Goal: Transaction & Acquisition: Purchase product/service

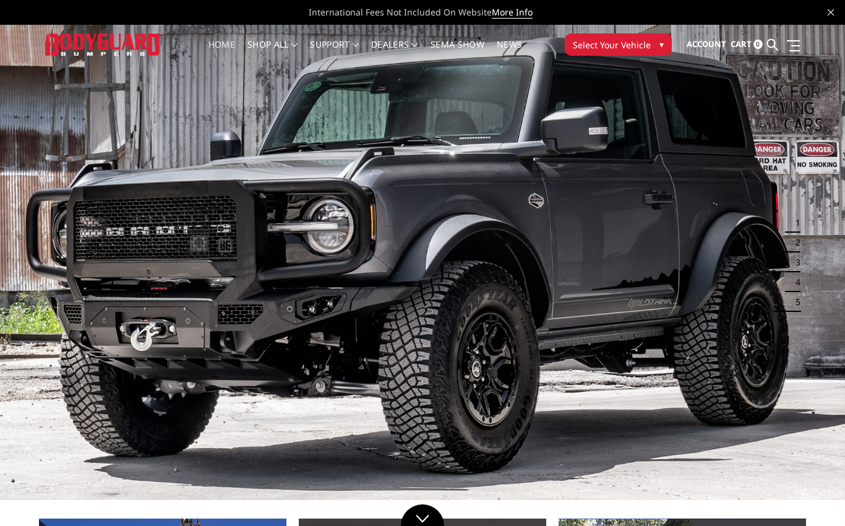
click at [632, 48] on span "Select Your Vehicle" at bounding box center [612, 44] width 78 height 13
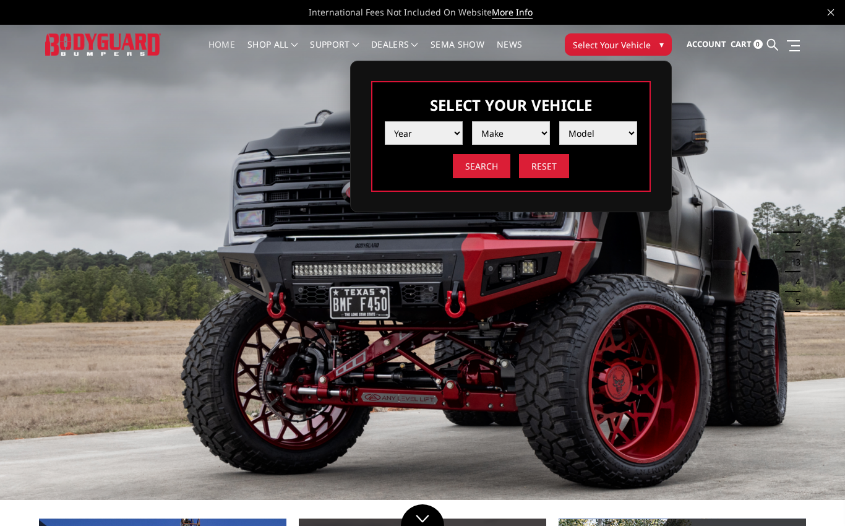
click at [437, 132] on select "Year 2025 2024 2023 2022 2021 2020 2019 2018 2017 2016 2015 2014 2013 2012 2011…" at bounding box center [424, 133] width 78 height 24
select select "yr_2024"
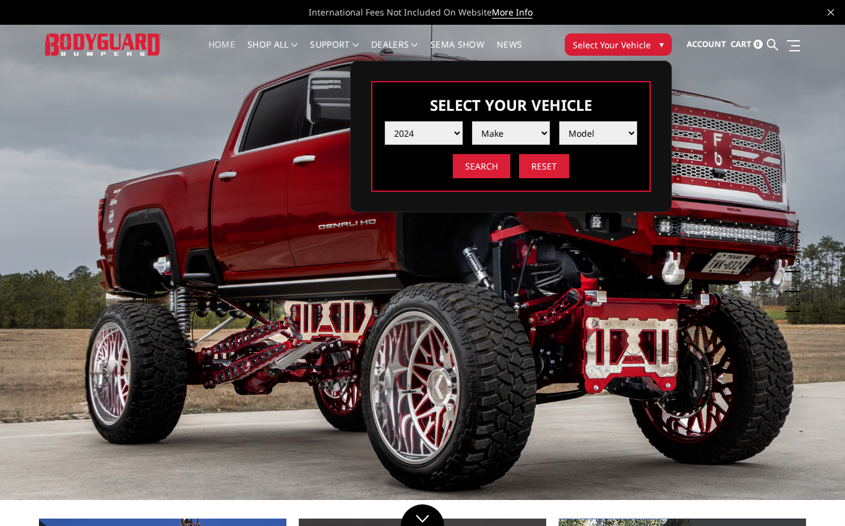
click at [517, 132] on select "Make Chevrolet Ford GMC Ram Toyota" at bounding box center [511, 133] width 78 height 24
select select "mk_ram"
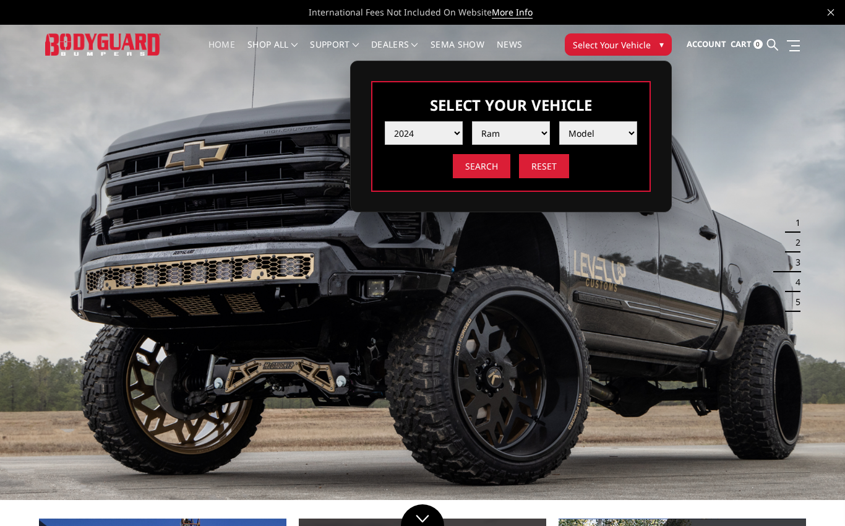
click at [621, 134] on select "Model 1500 6-Lug 1500 Rebel 2500 / 3500 4500 / 5500 TRX" at bounding box center [598, 133] width 78 height 24
select select "md_2500-3500"
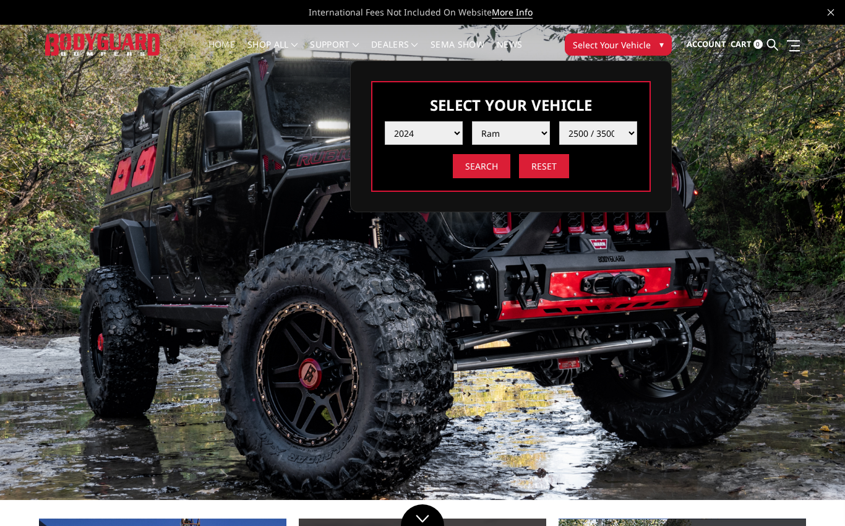
click at [490, 172] on input "Search" at bounding box center [482, 166] width 58 height 24
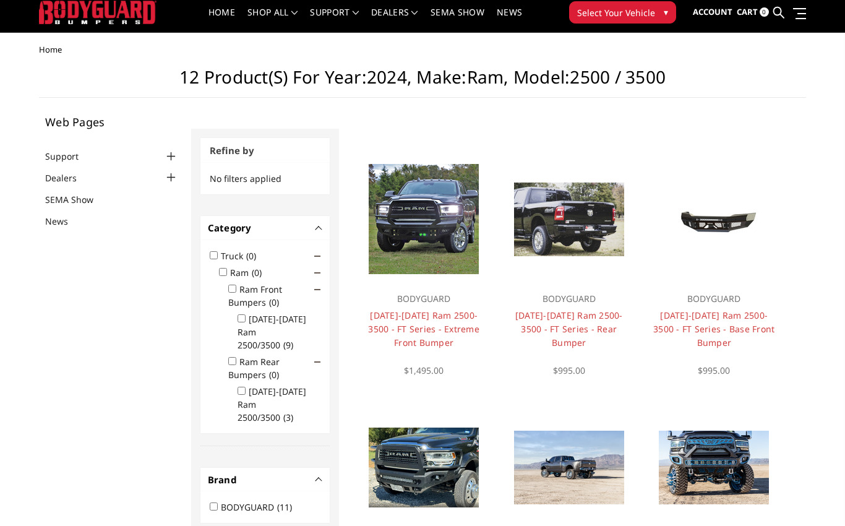
scroll to position [32, 0]
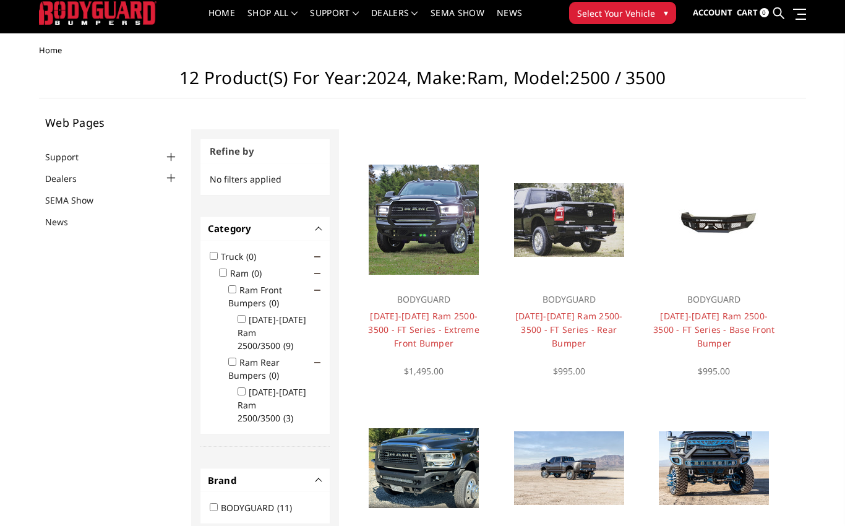
click at [441, 330] on link "2019-2026 Ram 2500-3500 - FT Series - Extreme Front Bumper" at bounding box center [423, 329] width 111 height 39
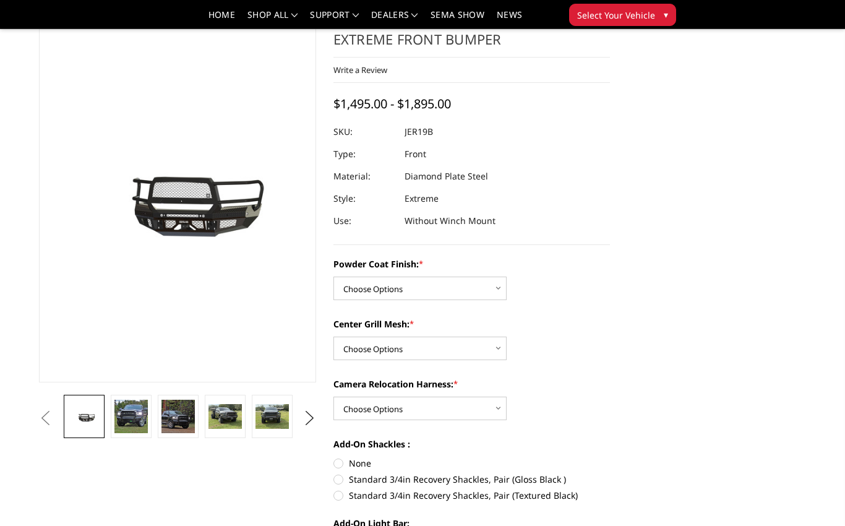
scroll to position [52, 0]
click at [488, 290] on select "Choose Options Bare Metal Gloss Black Powder Coat Textured Black Powder Coat" at bounding box center [420, 288] width 173 height 24
select select "3215"
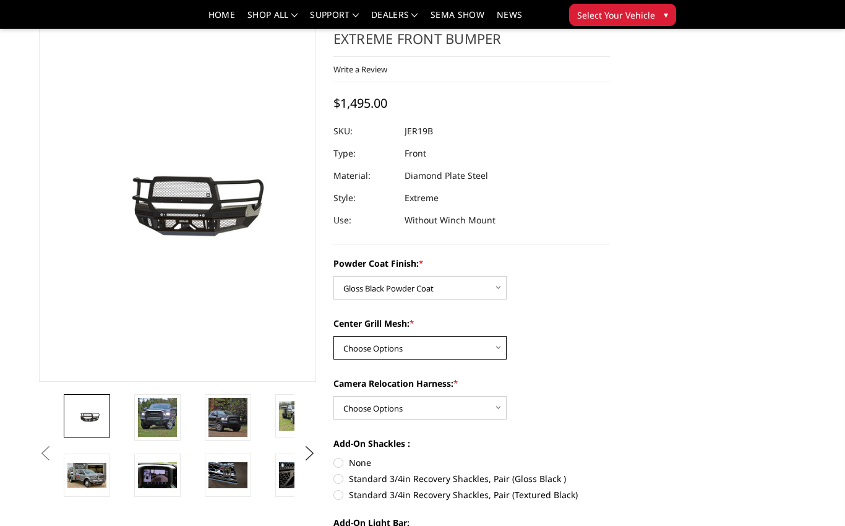
click at [499, 358] on select "Choose Options WITH Expanded Metal in Center Grill WITHOUT Expanded Metal in Ce…" at bounding box center [420, 348] width 173 height 24
select select "3217"
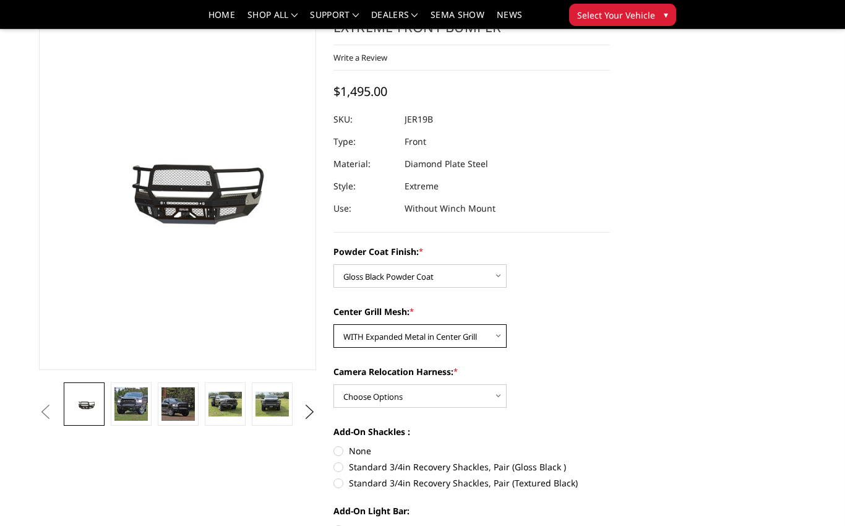
scroll to position [64, 0]
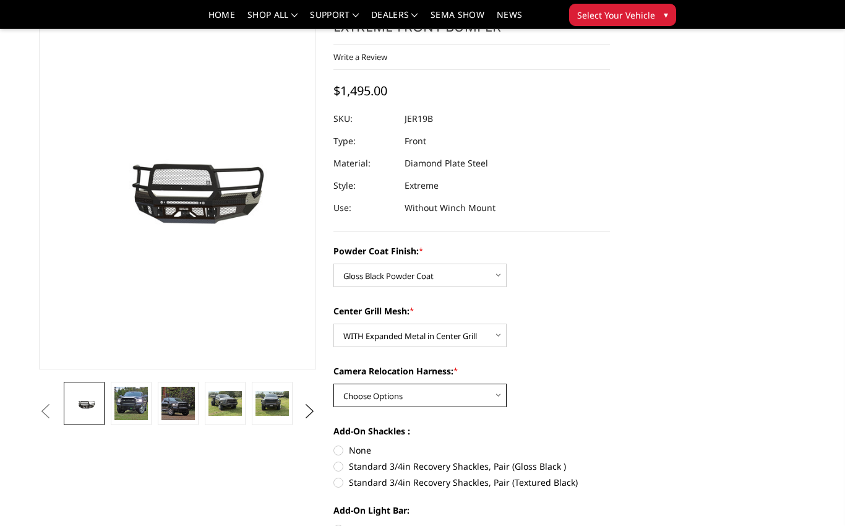
click at [490, 401] on select "Choose Options WITH Camera Relocation Harness WITHOUT Camera Relocation Harness" at bounding box center [420, 396] width 173 height 24
select select "3220"
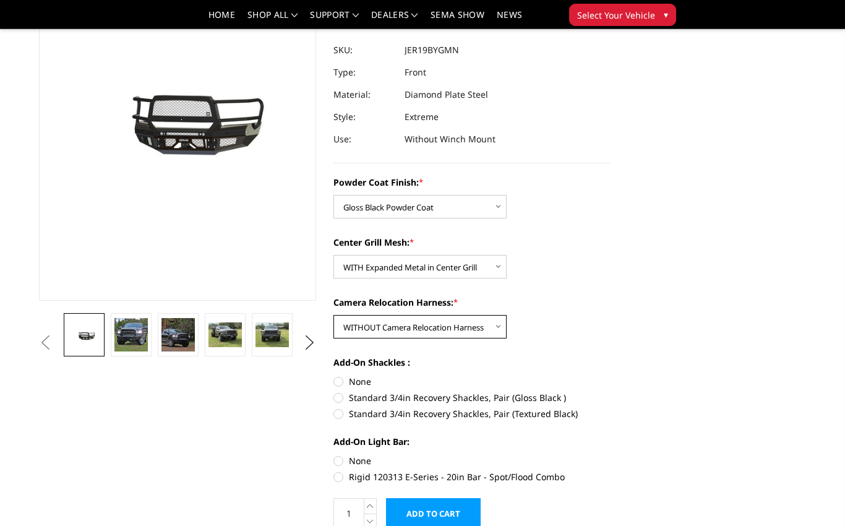
scroll to position [0, 0]
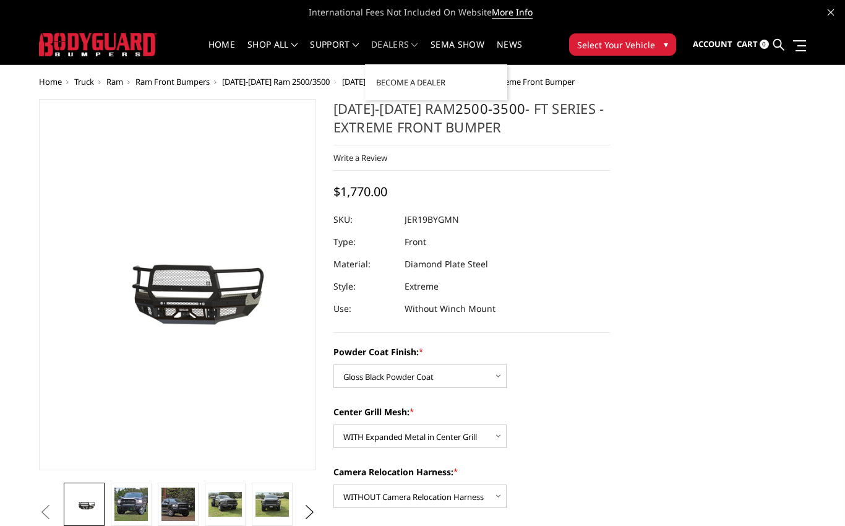
click at [405, 53] on link "Dealers" at bounding box center [394, 52] width 47 height 24
click at [435, 85] on link "Become a Dealer" at bounding box center [436, 83] width 132 height 24
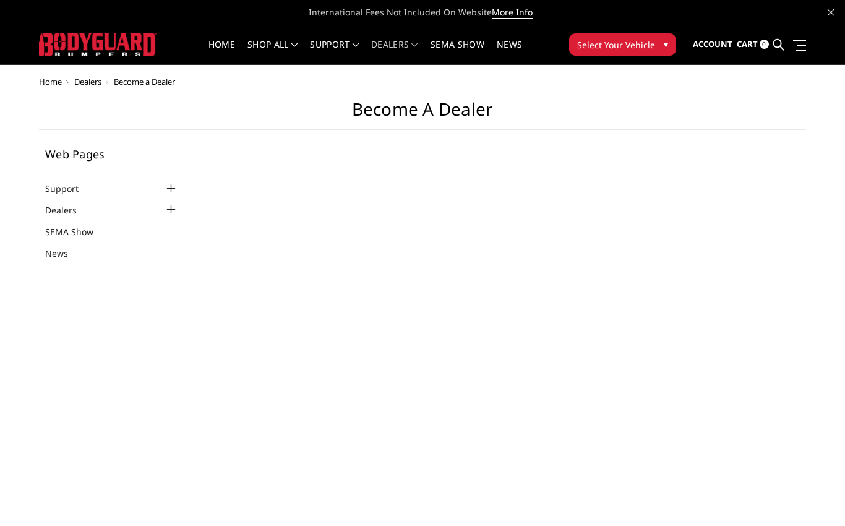
select select "US"
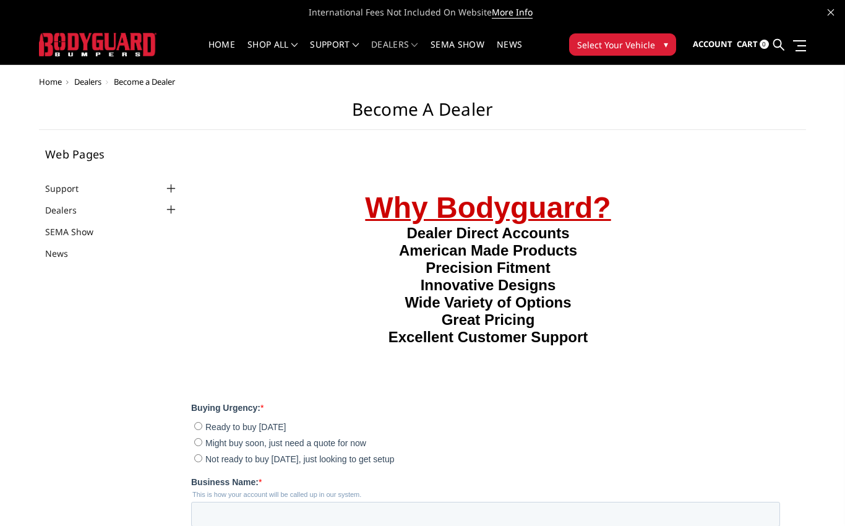
click at [132, 52] on img at bounding box center [98, 44] width 118 height 23
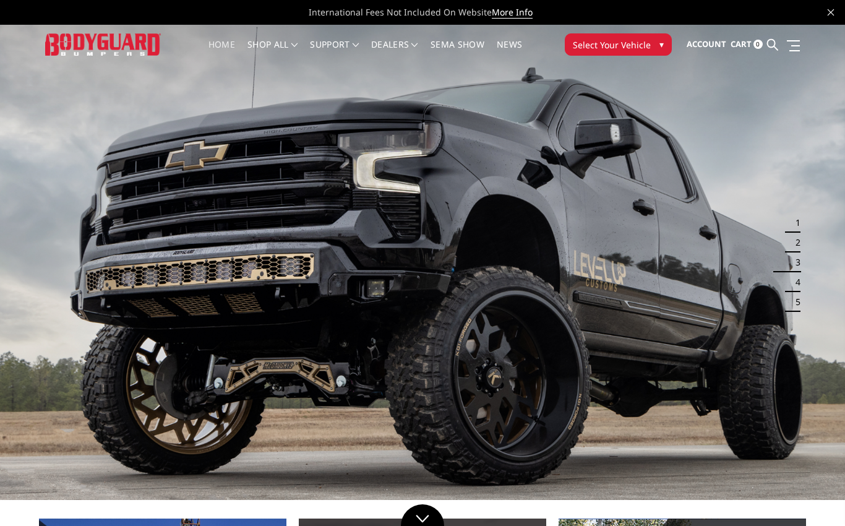
click at [492, 337] on img at bounding box center [422, 262] width 845 height 475
click at [804, 220] on img at bounding box center [422, 262] width 845 height 475
click at [793, 233] on button "2" at bounding box center [794, 243] width 12 height 20
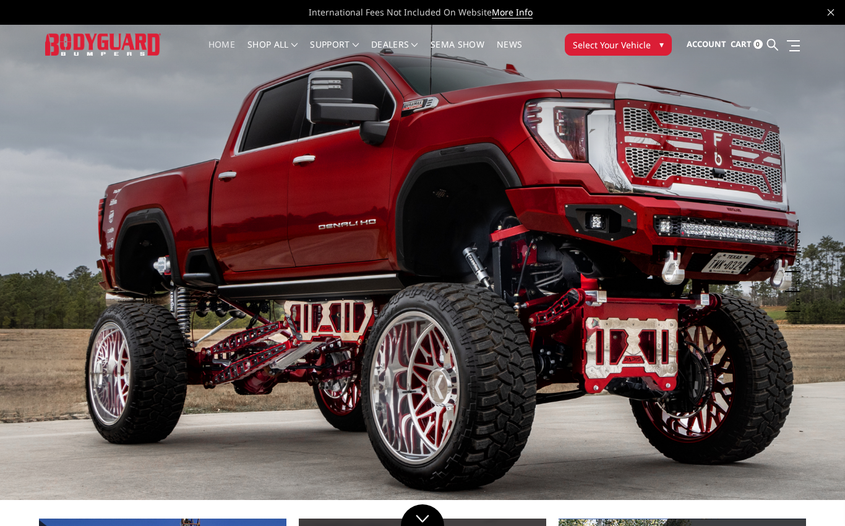
click at [819, 231] on img at bounding box center [422, 262] width 845 height 475
